Goal: Transaction & Acquisition: Purchase product/service

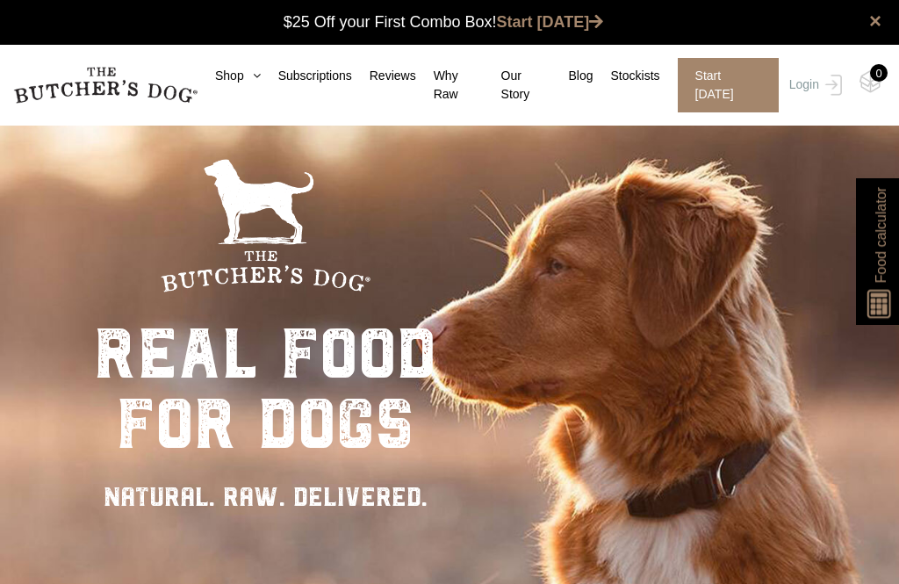
click at [264, 36] on div "× $25 Off your First Combo Box! Start [DATE]" at bounding box center [449, 22] width 899 height 45
click at [254, 73] on icon at bounding box center [252, 75] width 17 height 12
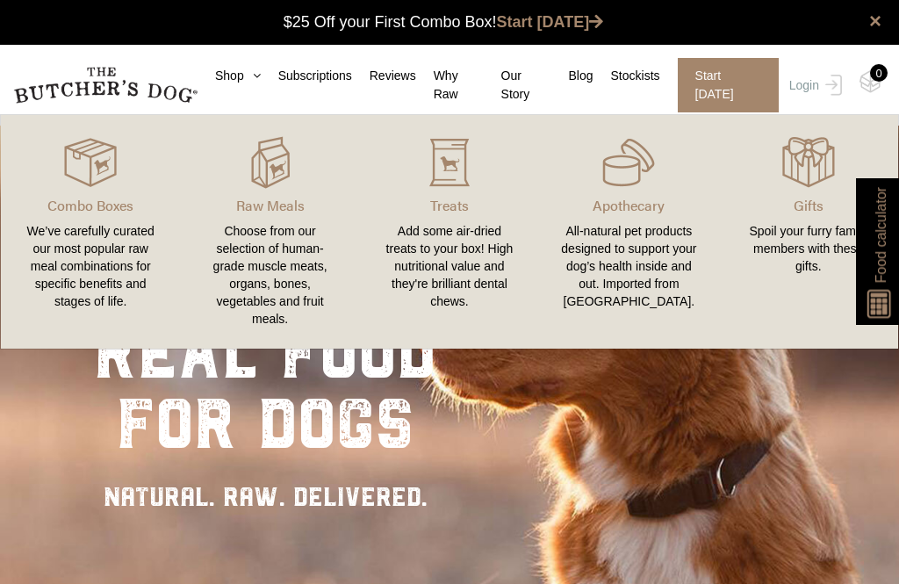
click at [292, 205] on p "Raw Meals" at bounding box center [269, 205] width 137 height 21
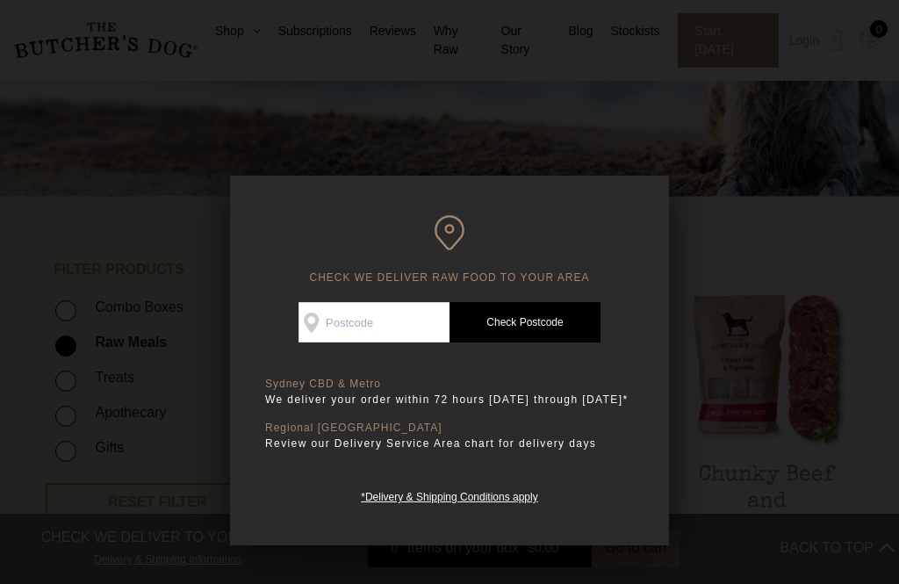
scroll to position [243, 0]
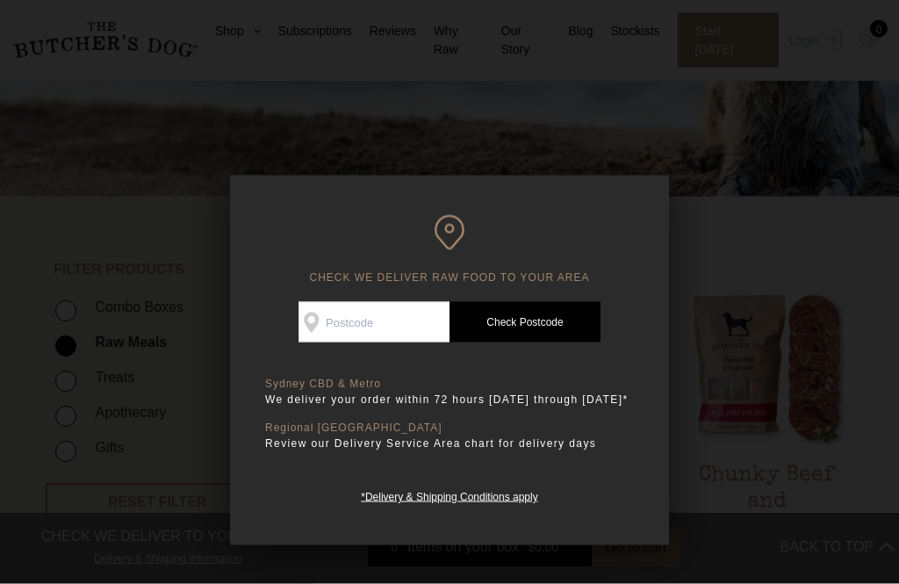
click at [754, 247] on div at bounding box center [449, 292] width 899 height 584
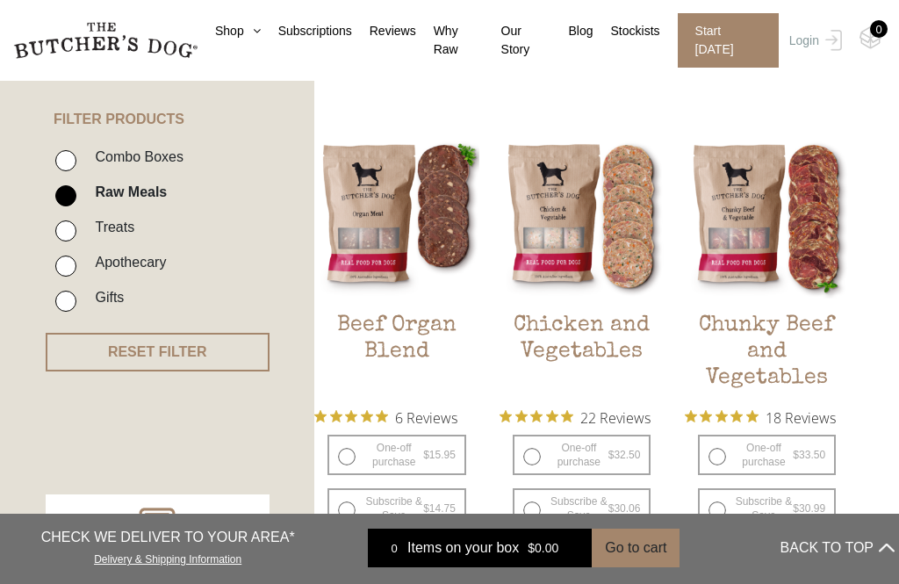
scroll to position [392, 0]
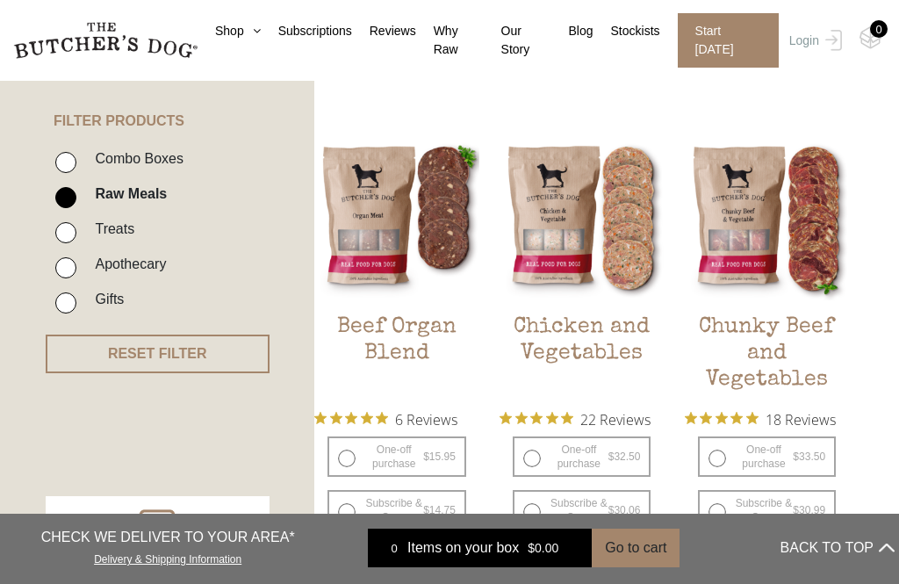
click at [811, 324] on h2 "Chunky Beef and Vegetables" at bounding box center [767, 355] width 164 height 83
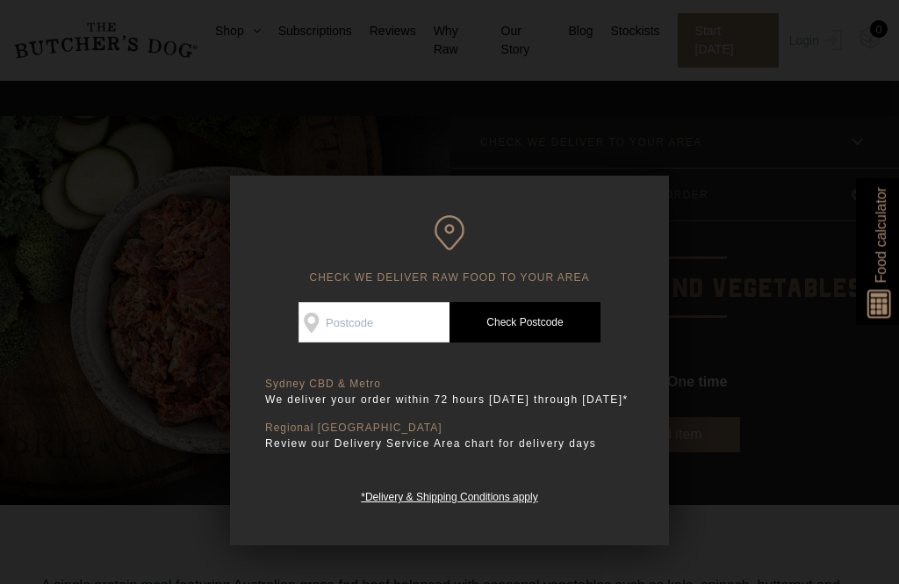
scroll to position [45, 0]
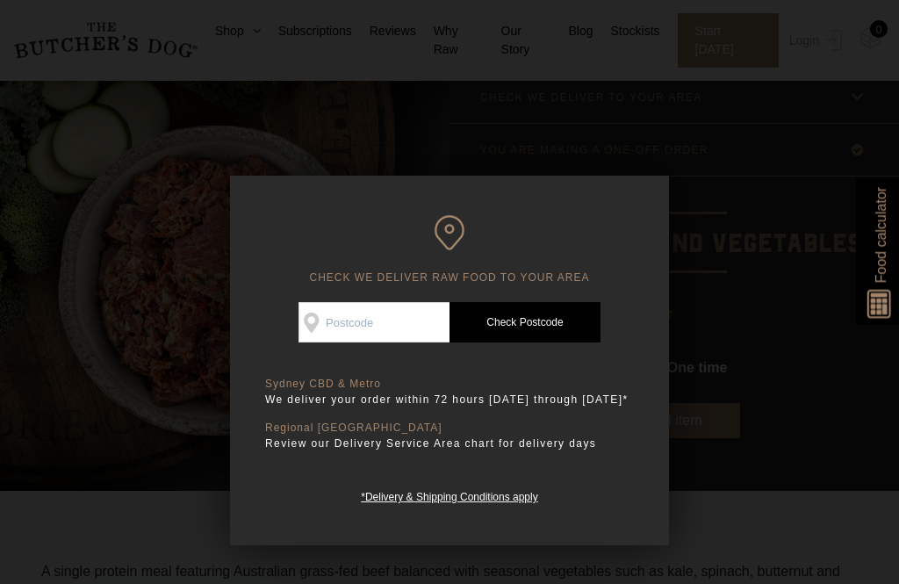
click at [784, 394] on div at bounding box center [449, 292] width 899 height 584
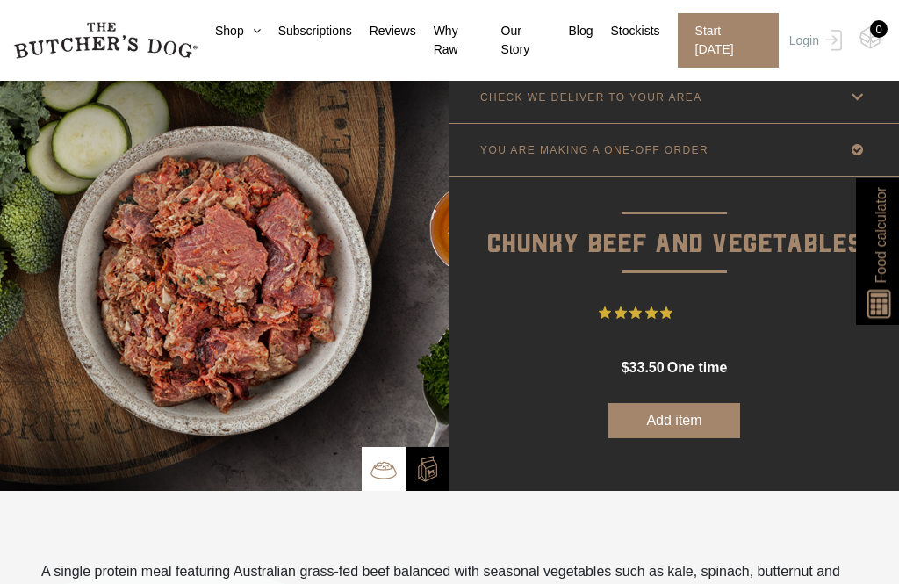
scroll to position [146, 0]
